Goal: Task Accomplishment & Management: Complete application form

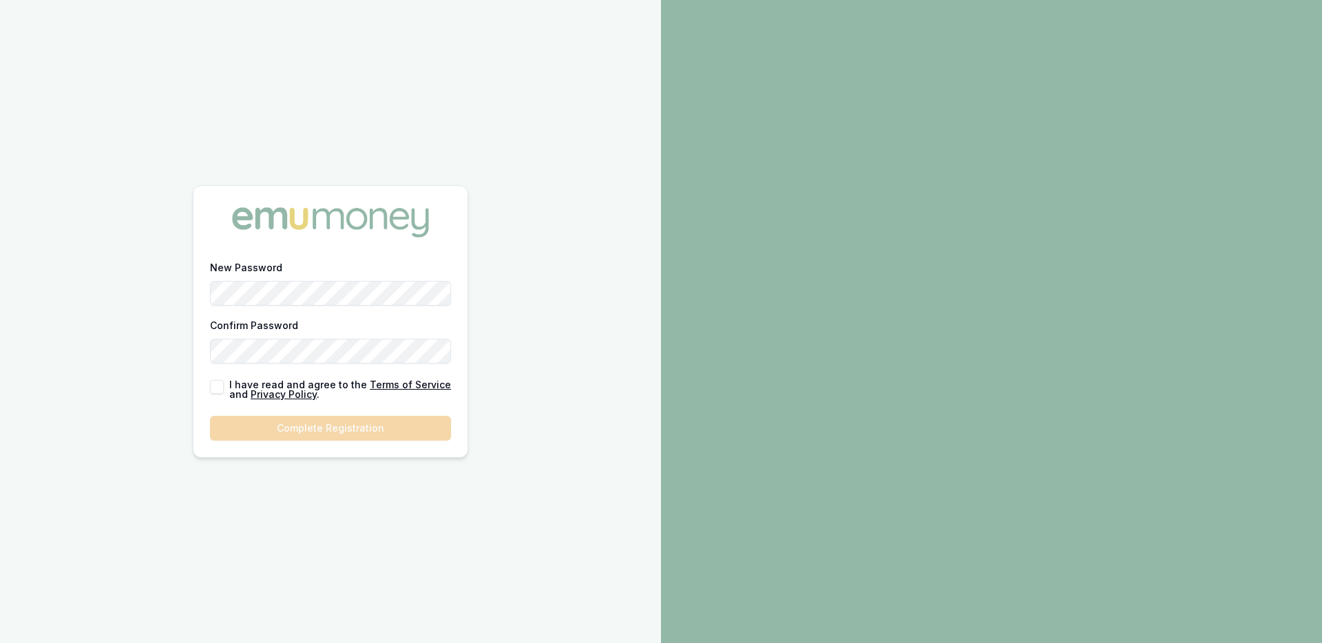
click at [211, 387] on button "button" at bounding box center [217, 387] width 14 height 14
checkbox input "true"
click at [320, 413] on button "Complete Registration" at bounding box center [330, 428] width 241 height 25
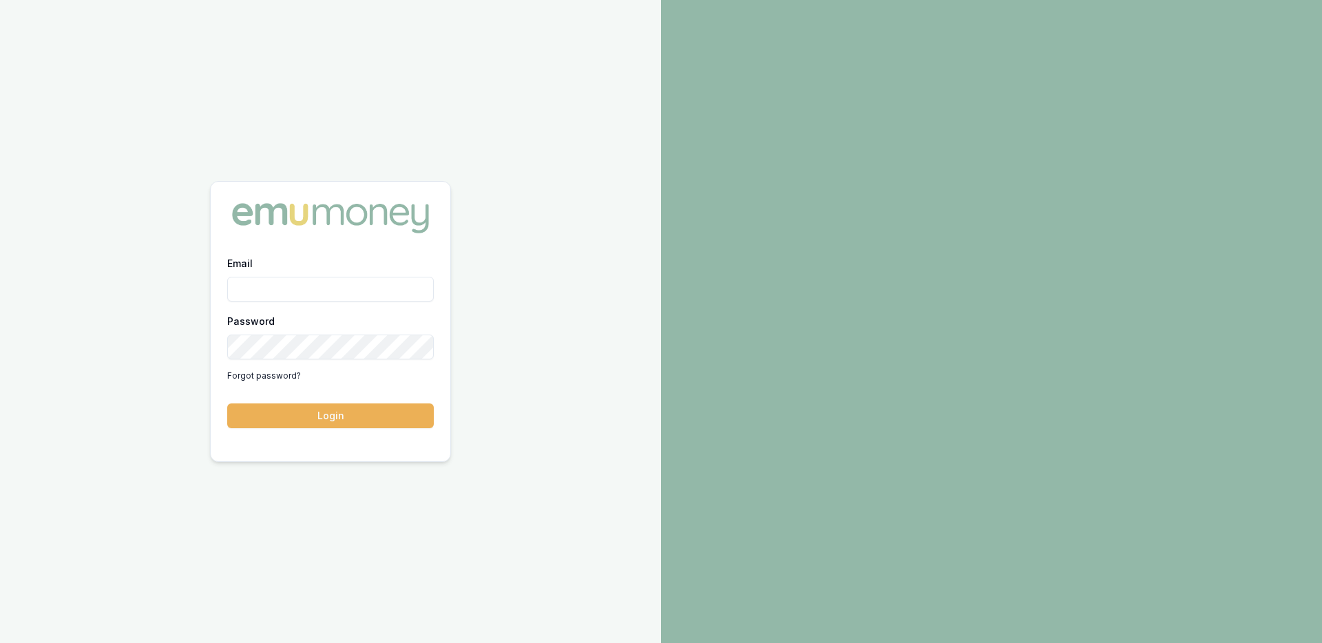
click at [308, 294] on input "Email" at bounding box center [330, 289] width 206 height 25
type input "ray.guan@emumoney.com.au"
click at [227, 403] on button "Login" at bounding box center [330, 415] width 206 height 25
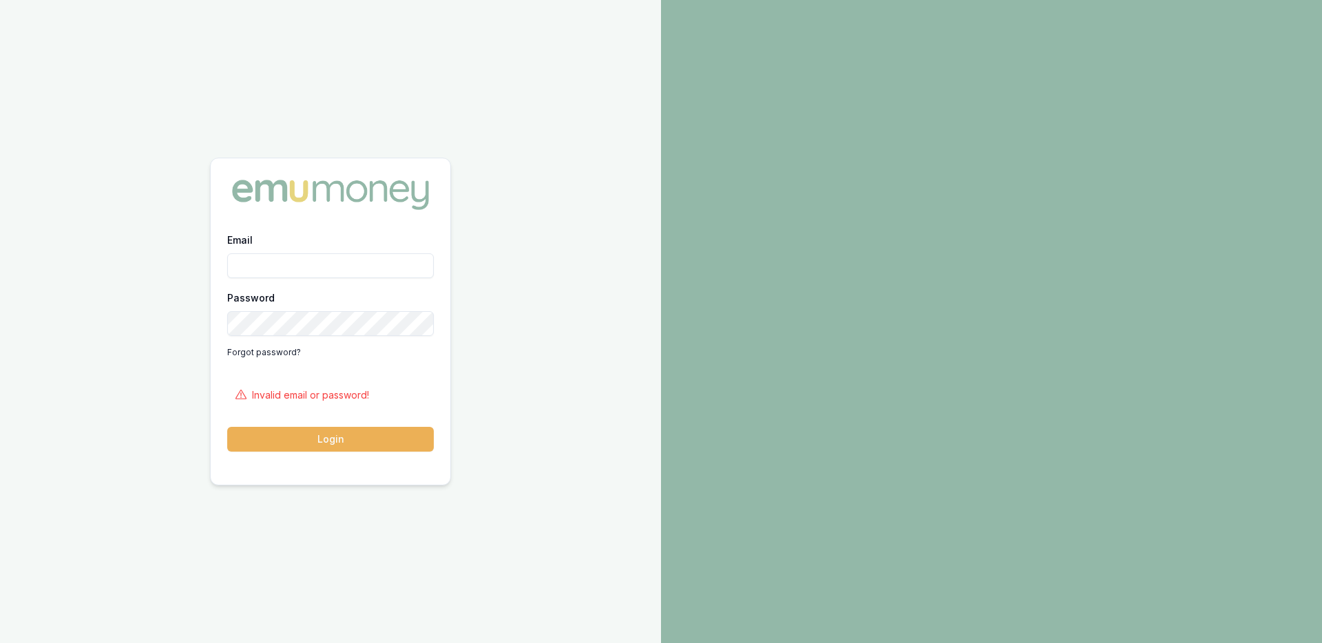
click at [268, 262] on input "Email" at bounding box center [330, 265] width 206 height 25
type input "ray.guan@emumoney.com.au"
click at [301, 437] on button "Login" at bounding box center [330, 439] width 206 height 25
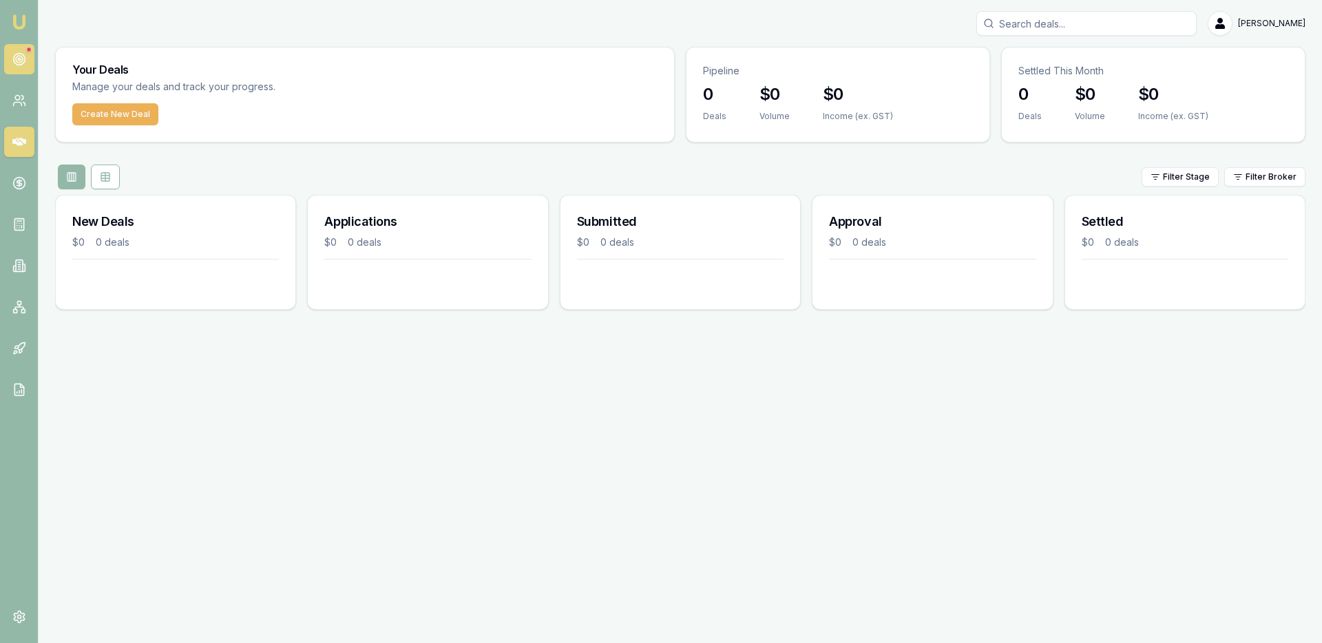
click at [16, 62] on icon at bounding box center [19, 59] width 14 height 14
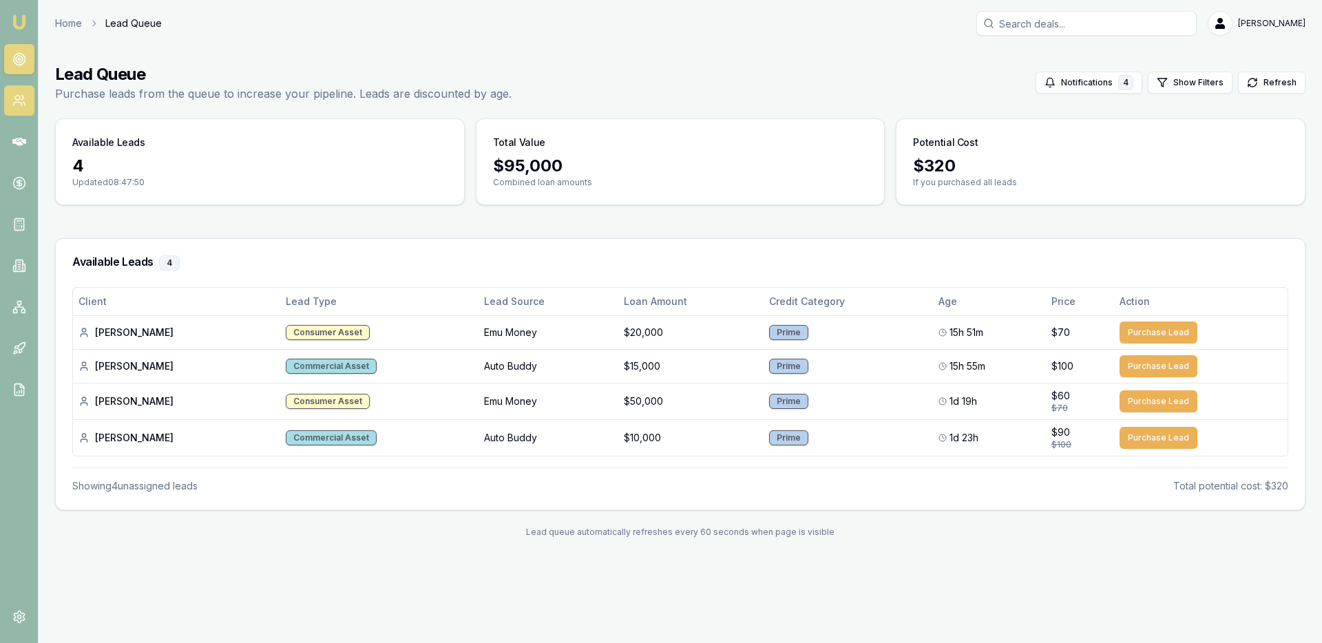
click at [23, 111] on link at bounding box center [19, 100] width 30 height 30
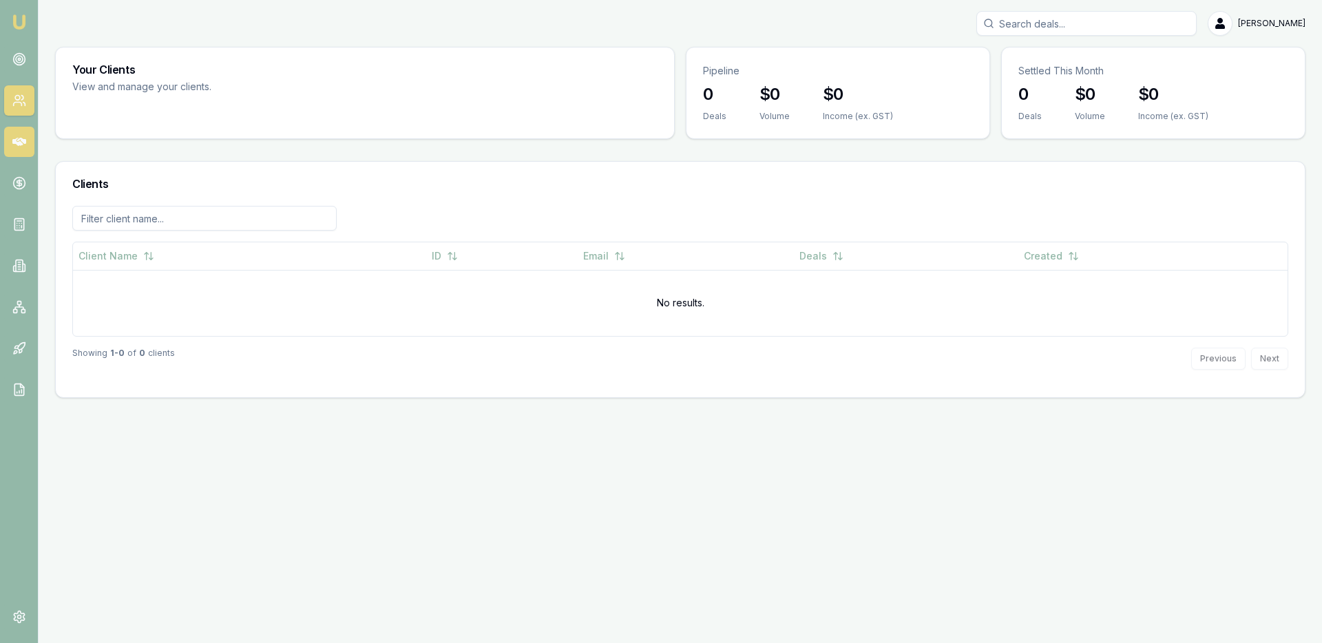
click at [6, 142] on link at bounding box center [19, 142] width 30 height 30
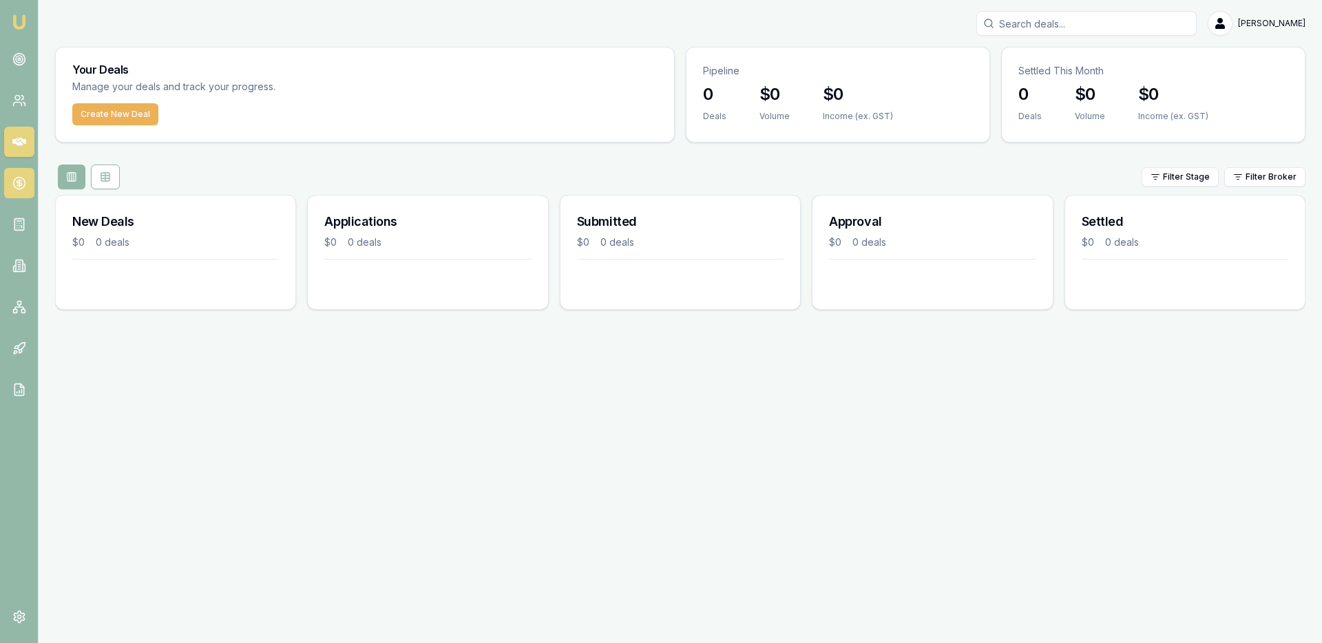
click at [21, 180] on icon at bounding box center [19, 183] width 14 height 14
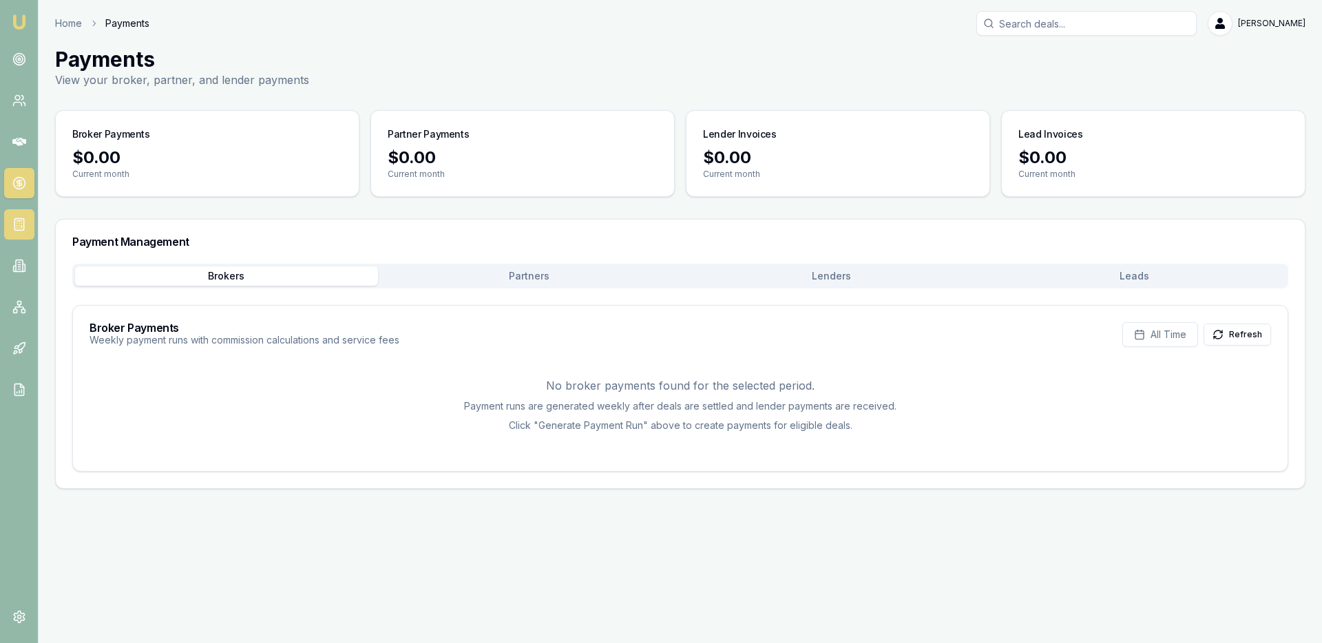
click at [28, 220] on link at bounding box center [19, 224] width 30 height 30
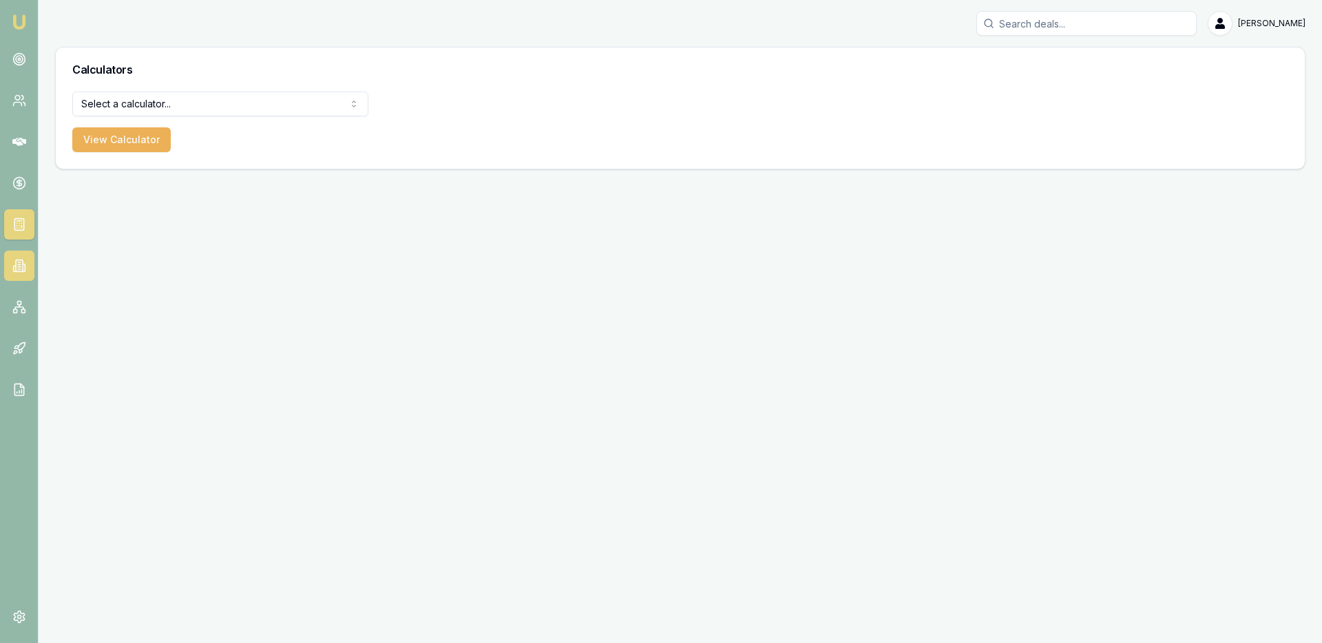
click at [17, 257] on link at bounding box center [19, 266] width 30 height 30
click at [24, 276] on link at bounding box center [19, 266] width 30 height 30
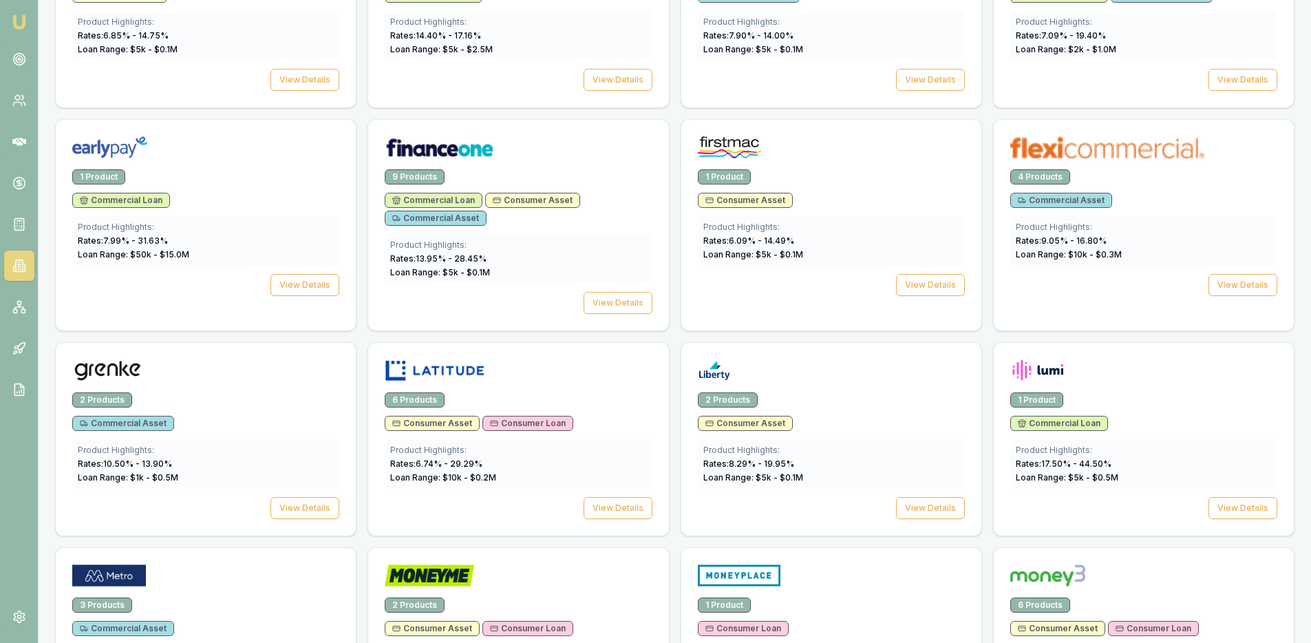
scroll to position [542, 0]
